Goal: Information Seeking & Learning: Learn about a topic

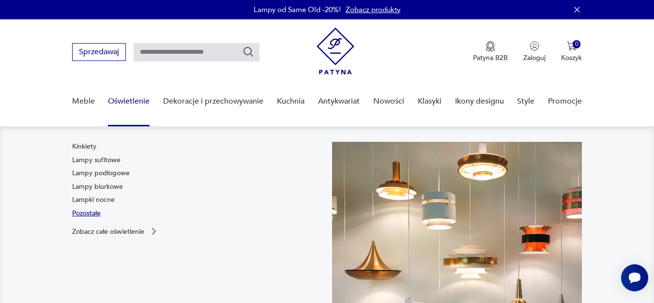
click at [93, 214] on link "Pozostałe" at bounding box center [86, 214] width 29 height 10
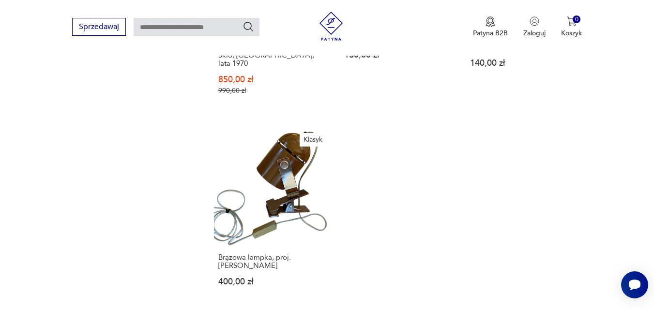
scroll to position [1225, 0]
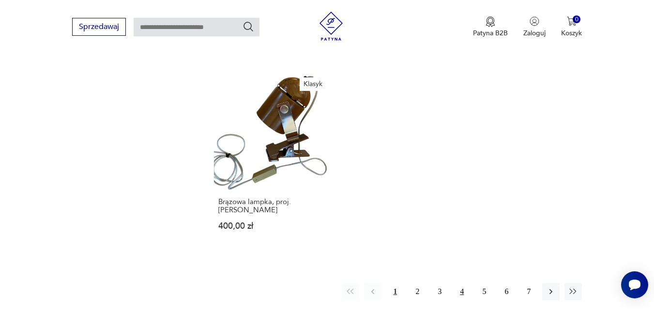
click at [461, 283] on button "4" at bounding box center [461, 291] width 17 height 17
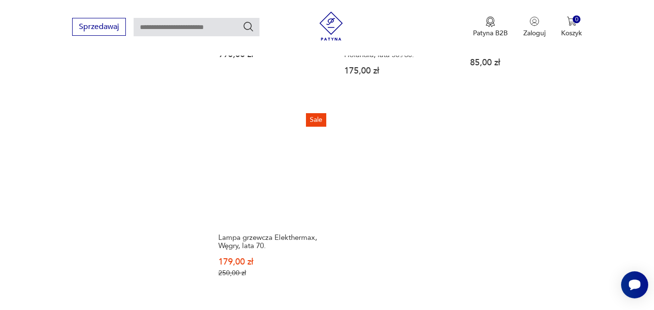
scroll to position [1162, 0]
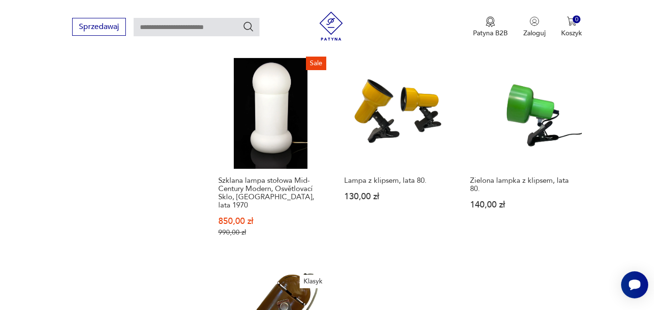
scroll to position [1017, 0]
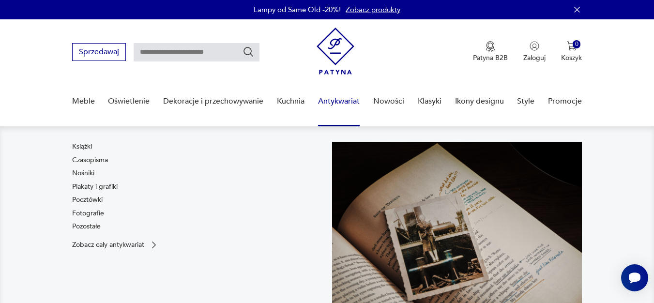
click at [326, 102] on link "Antykwariat" at bounding box center [339, 101] width 42 height 37
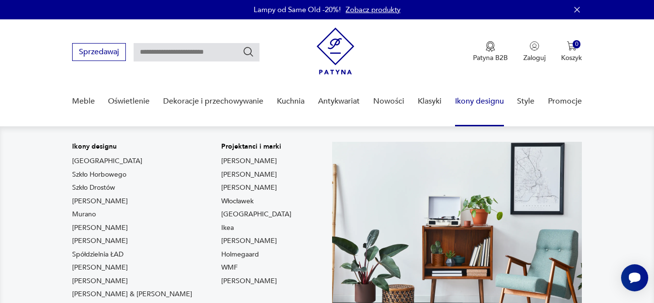
click at [469, 104] on link "Ikony designu" at bounding box center [479, 101] width 49 height 37
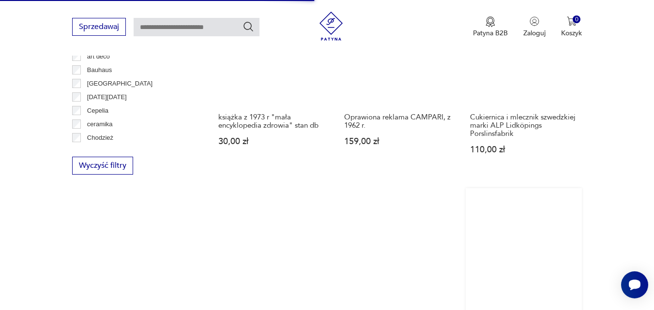
scroll to position [823, 0]
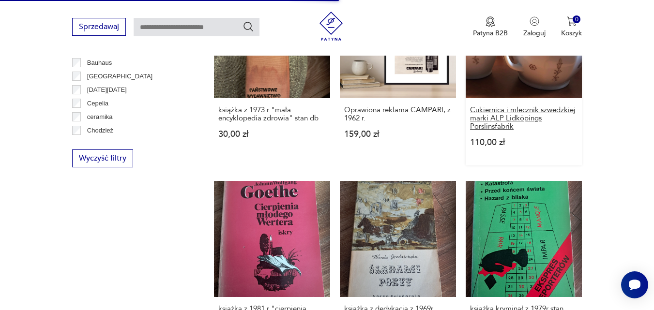
click at [501, 114] on h3 "Cukiernica i mlecznik szwedzkiej marki ALP Lidköpings Porslinsfabrik" at bounding box center [524, 118] width 108 height 25
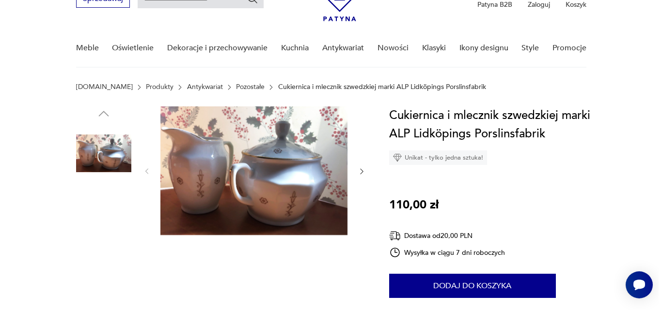
scroll to position [97, 0]
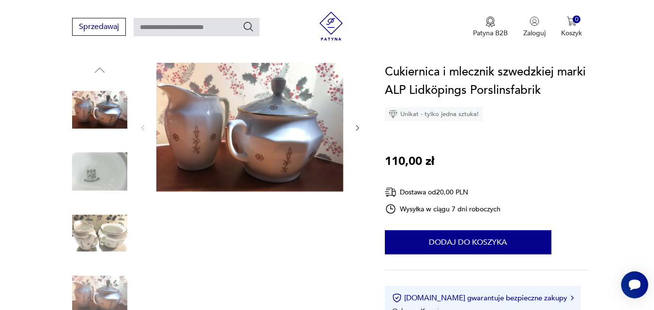
click at [269, 138] on img at bounding box center [249, 127] width 187 height 129
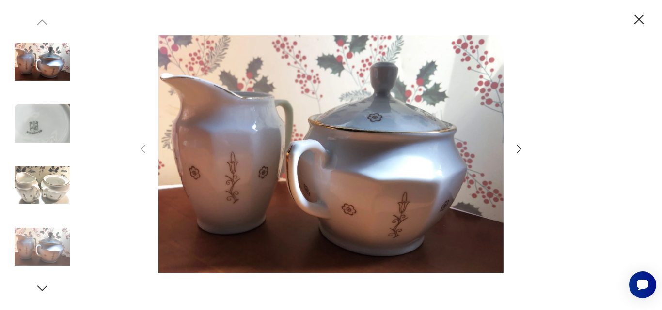
click at [517, 150] on icon "button" at bounding box center [519, 149] width 12 height 12
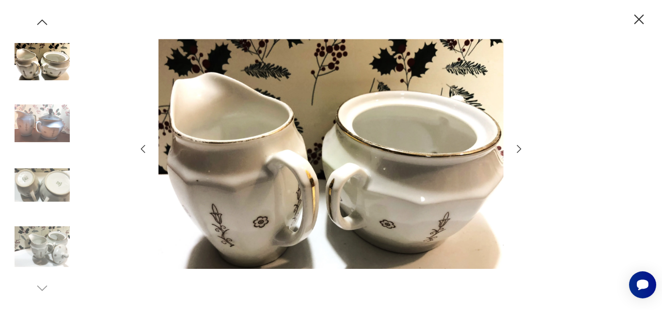
click at [517, 150] on icon "button" at bounding box center [519, 149] width 12 height 12
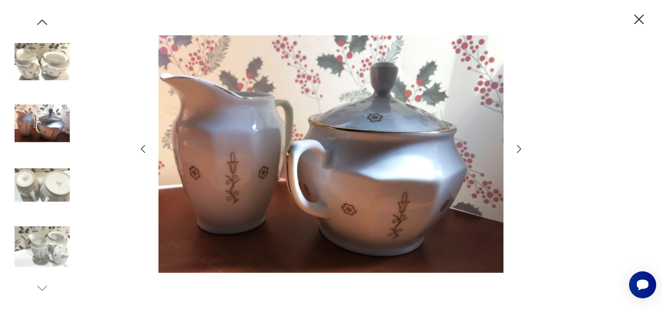
click at [517, 150] on icon "button" at bounding box center [519, 149] width 12 height 12
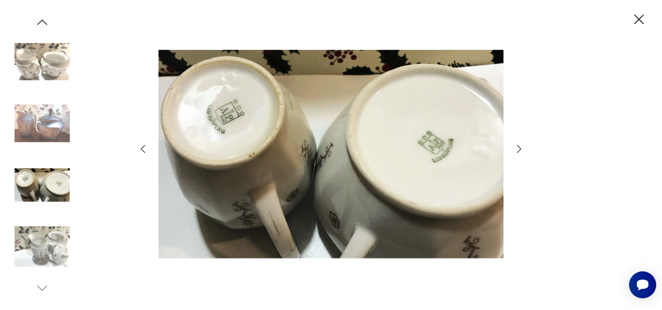
click at [517, 150] on icon "button" at bounding box center [519, 149] width 12 height 12
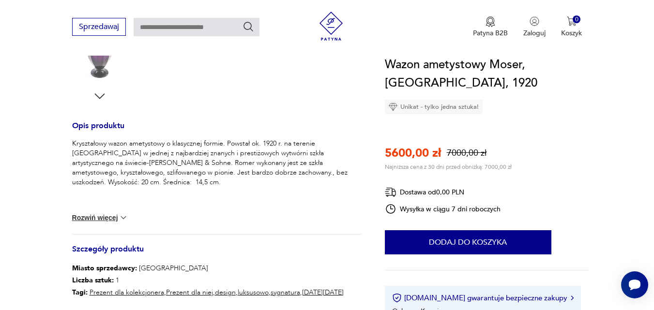
scroll to position [339, 0]
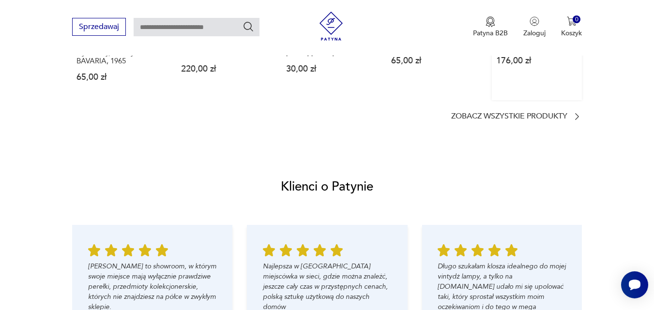
scroll to position [920, 0]
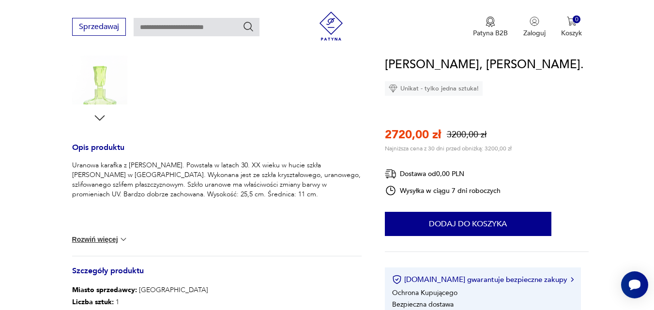
scroll to position [339, 0]
